Goal: Find specific fact: Find contact information

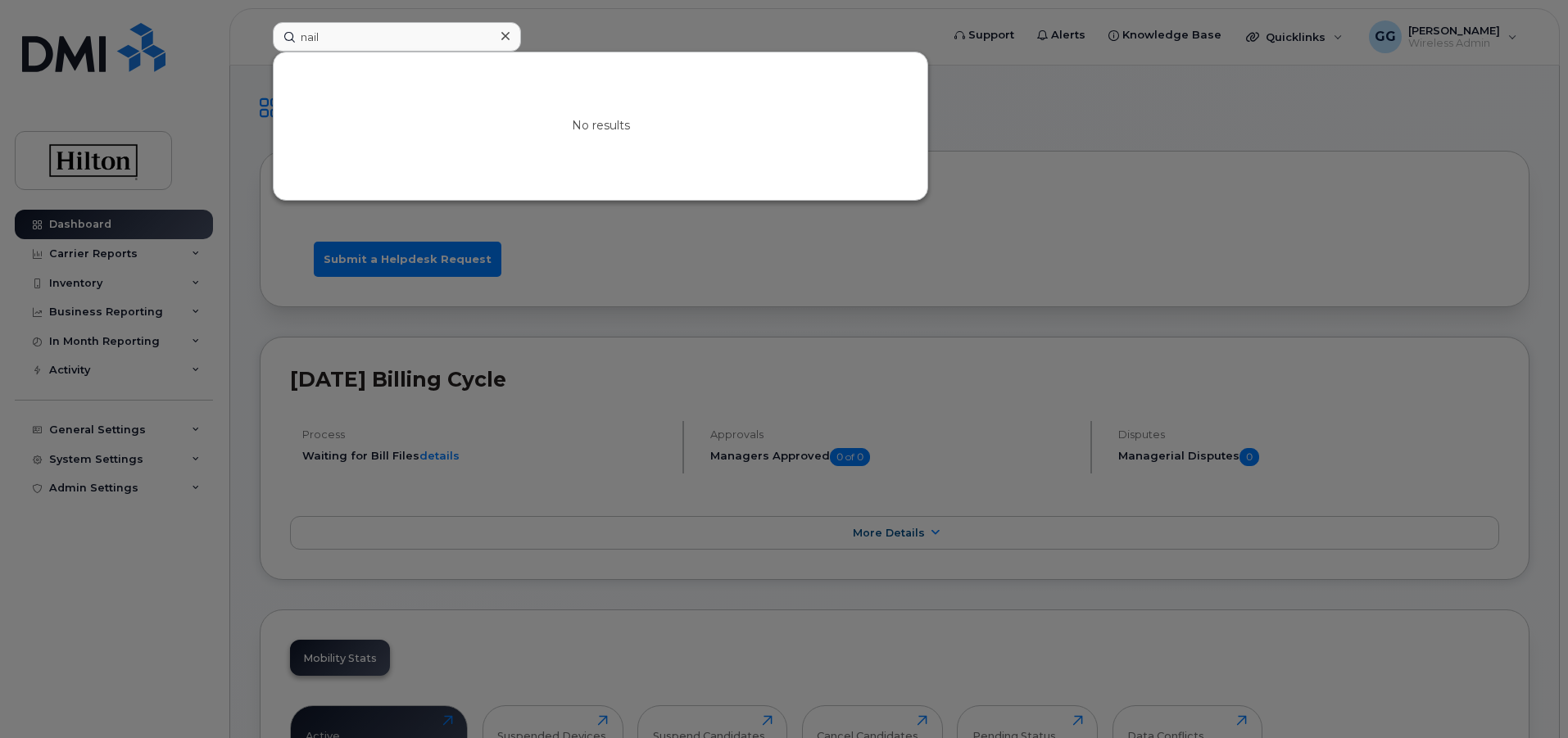
drag, startPoint x: 370, startPoint y: 43, endPoint x: 258, endPoint y: 51, distance: 112.3
click at [259, 51] on div "nail No results" at bounding box center [601, 37] width 684 height 30
type input "t"
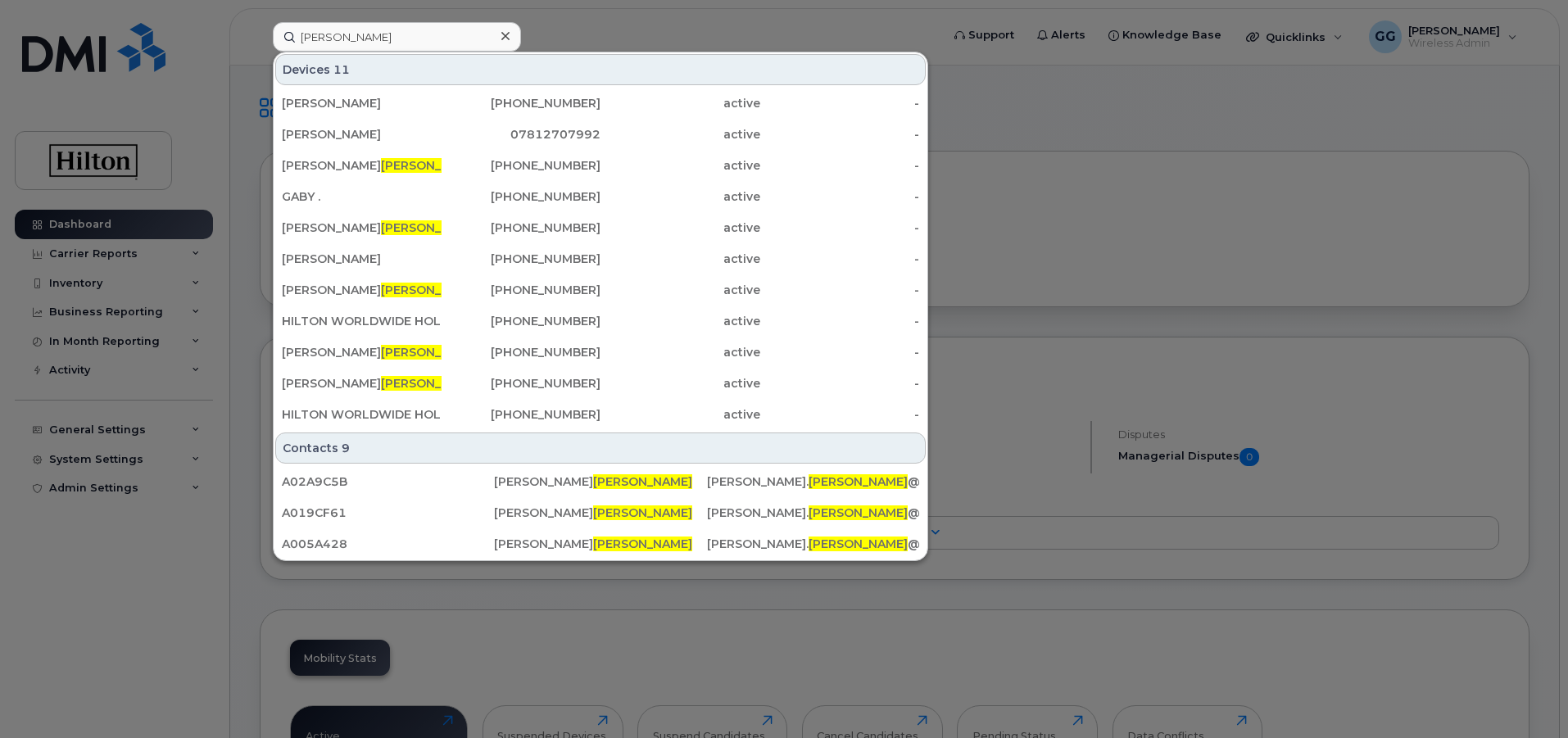
type input "[PERSON_NAME]"
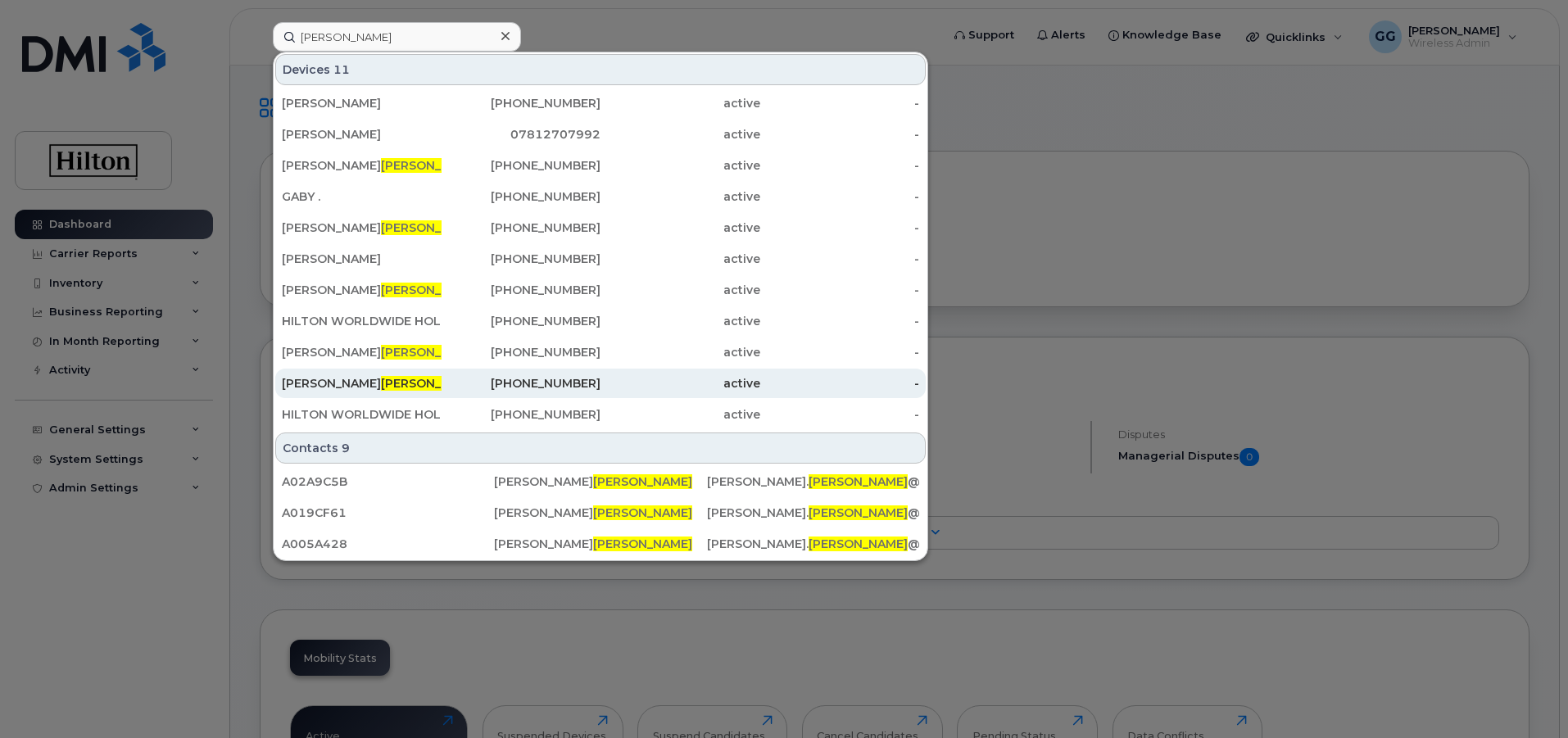
click at [390, 383] on span "[PERSON_NAME]" at bounding box center [431, 383] width 99 height 15
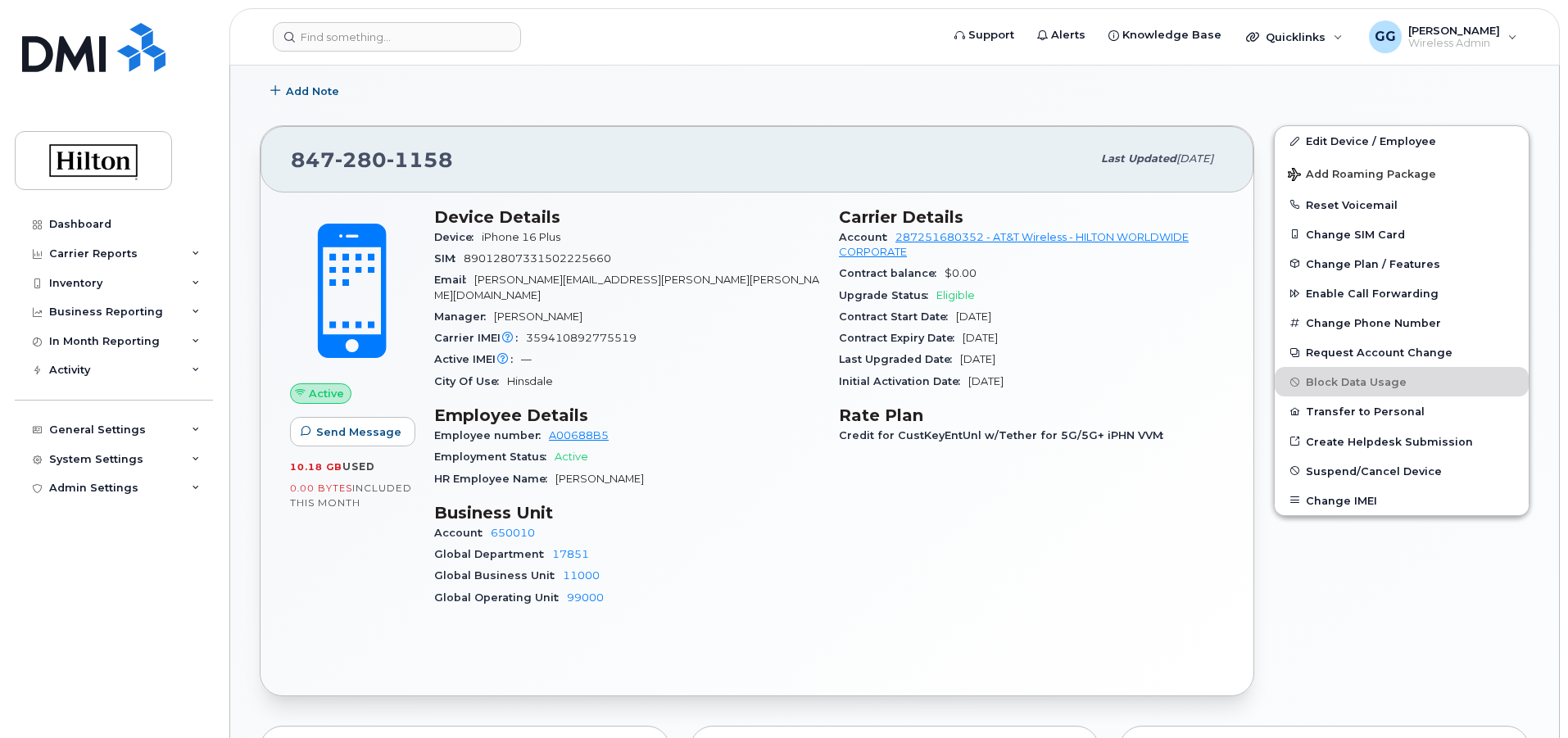
scroll to position [409, 0]
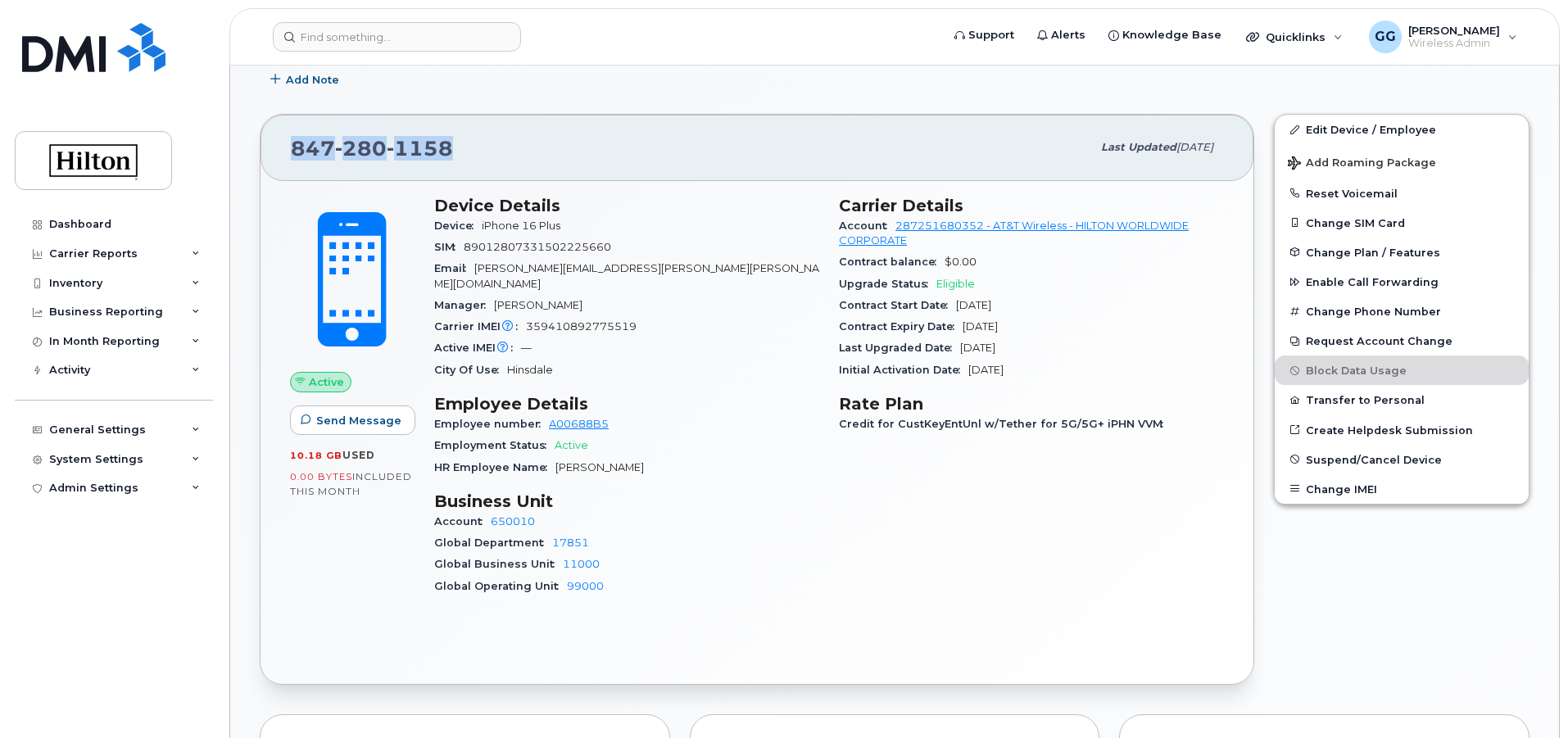
drag, startPoint x: 480, startPoint y: 140, endPoint x: 263, endPoint y: 151, distance: 217.3
click at [263, 151] on div "847 280 1158 Last updated Aug 11, 2025" at bounding box center [757, 147] width 993 height 65
